Goal: Use online tool/utility: Use online tool/utility

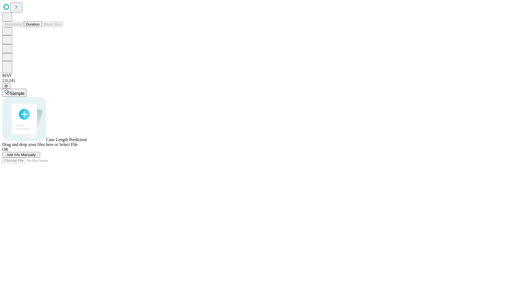
click at [40, 27] on button "Duration" at bounding box center [33, 24] width 18 height 6
click at [78, 147] on span "Select File" at bounding box center [68, 144] width 18 height 5
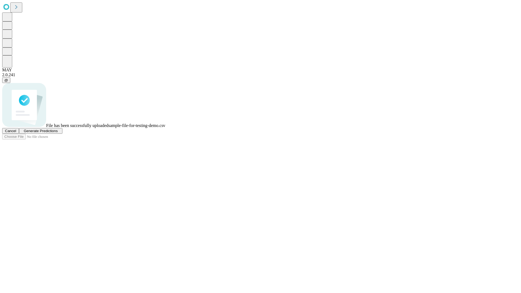
click at [58, 133] on span "Generate Predictions" at bounding box center [41, 131] width 34 height 4
